Goal: Transaction & Acquisition: Book appointment/travel/reservation

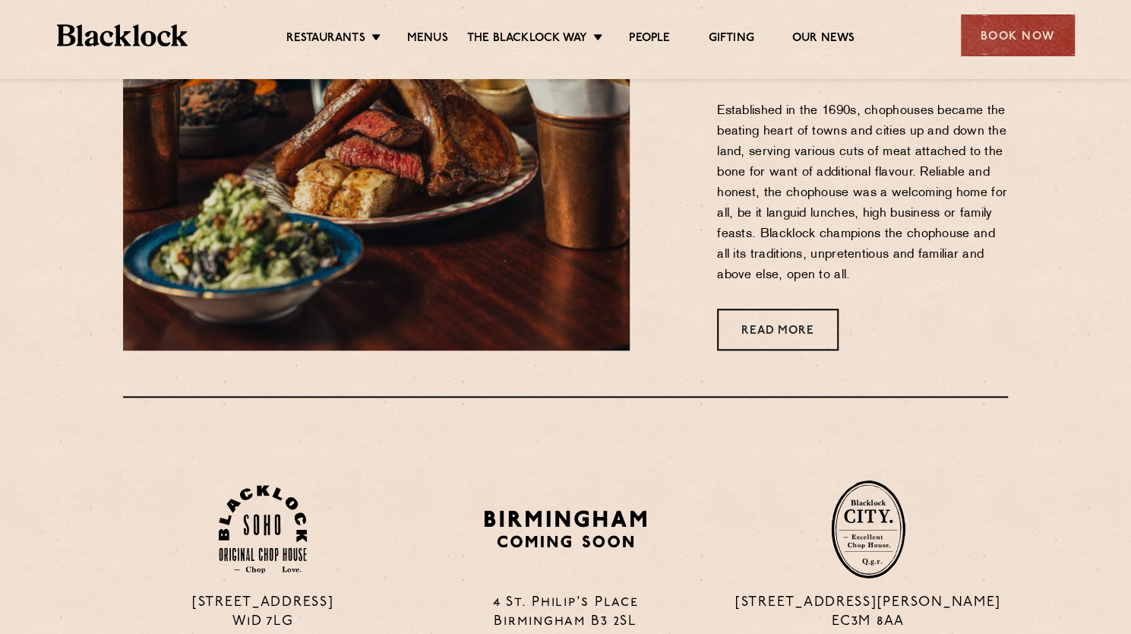
scroll to position [547, 0]
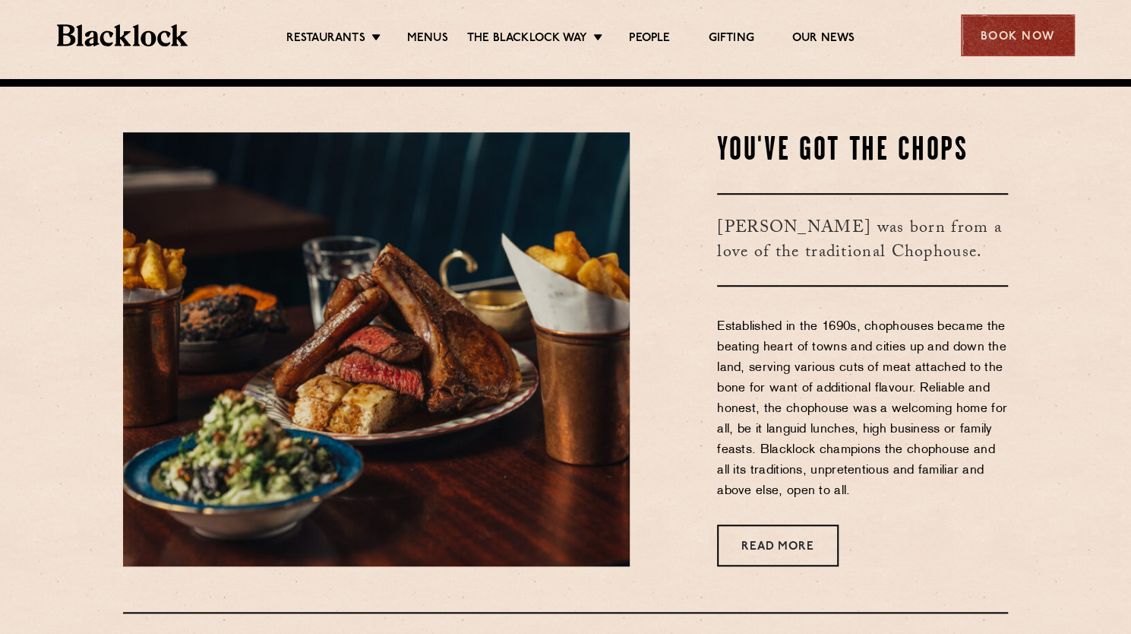
click at [1017, 30] on div "Book Now" at bounding box center [1018, 35] width 114 height 42
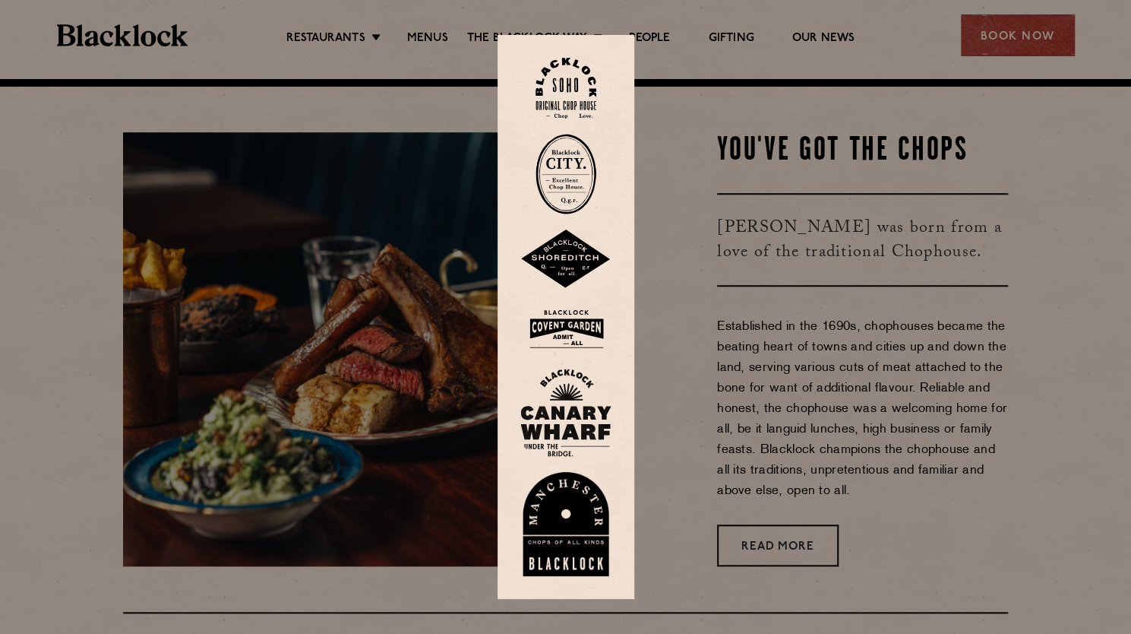
click at [584, 166] on img at bounding box center [566, 174] width 61 height 81
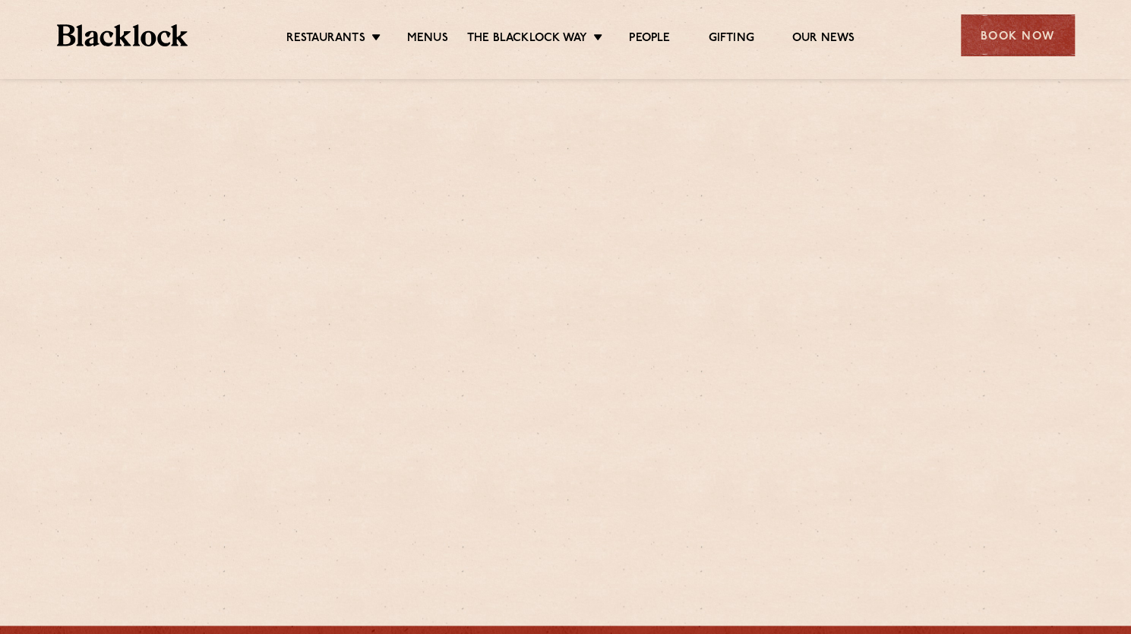
scroll to position [517, 0]
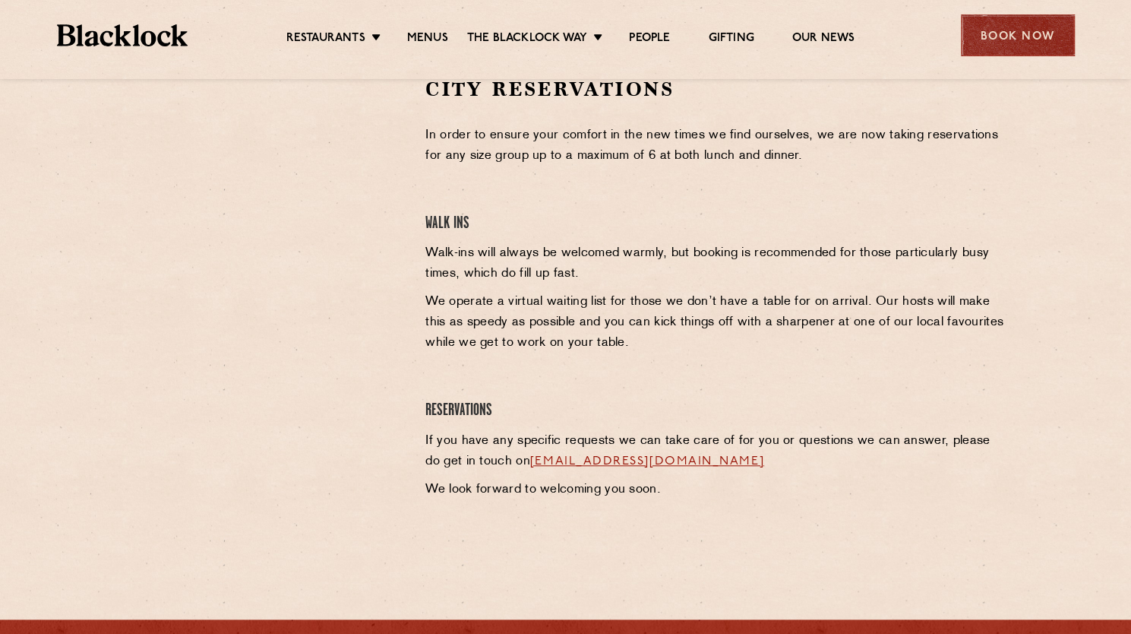
click at [1025, 46] on div "Book Now" at bounding box center [1018, 35] width 114 height 42
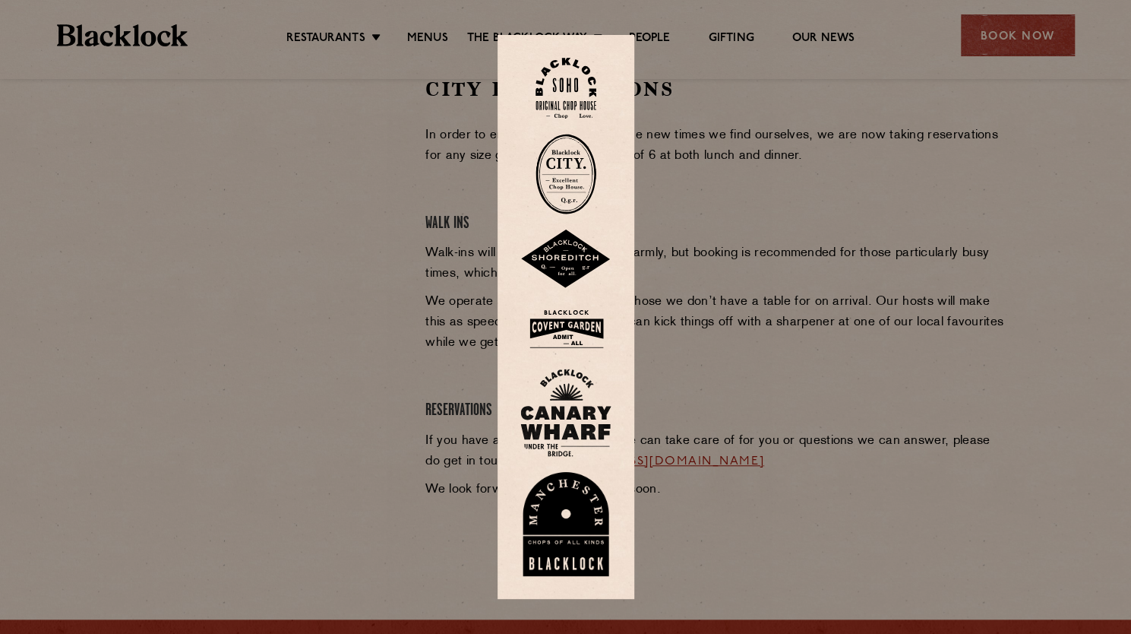
click at [380, 191] on div at bounding box center [565, 317] width 1131 height 634
